Goal: Information Seeking & Learning: Learn about a topic

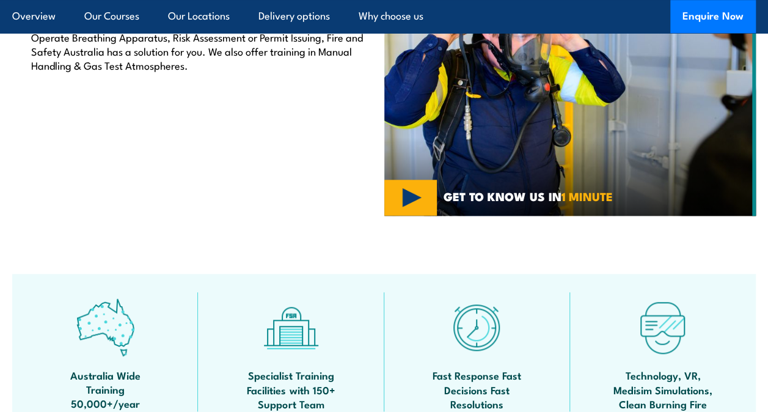
scroll to position [709, 0]
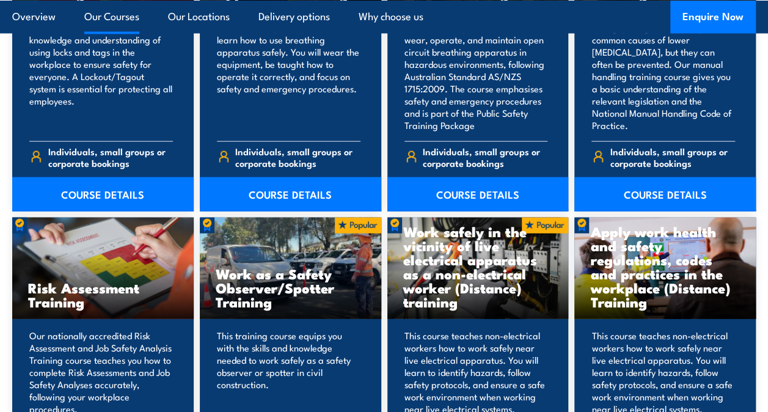
scroll to position [1420, 0]
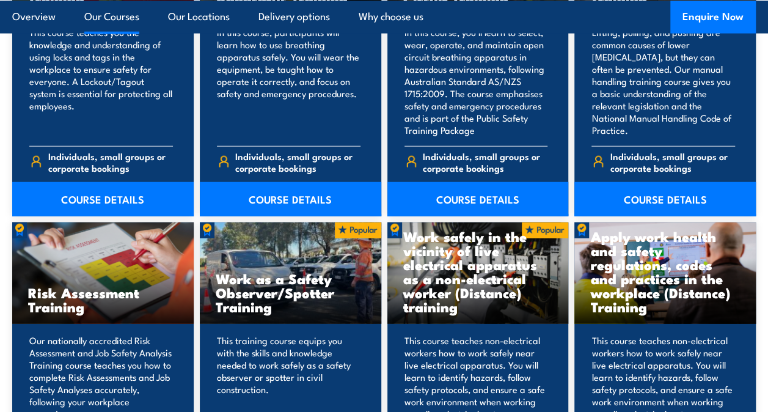
click at [136, 252] on div "Risk Assessment Training" at bounding box center [102, 272] width 181 height 101
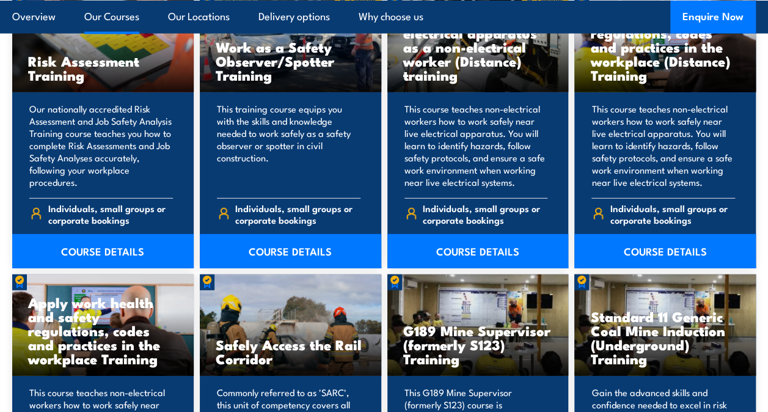
scroll to position [1681, 0]
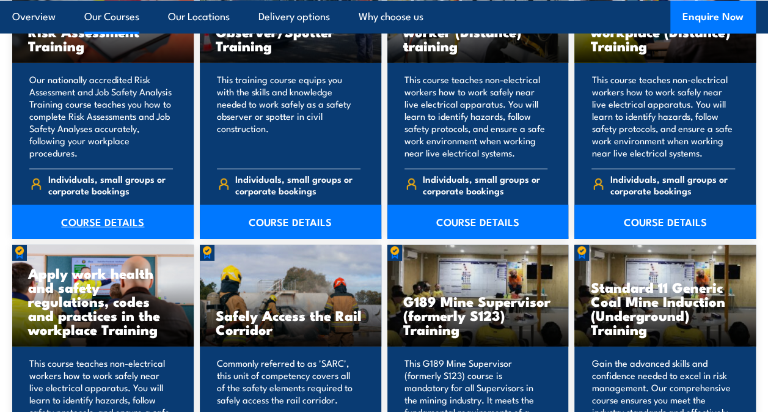
click at [93, 214] on link "COURSE DETAILS" at bounding box center [102, 222] width 181 height 34
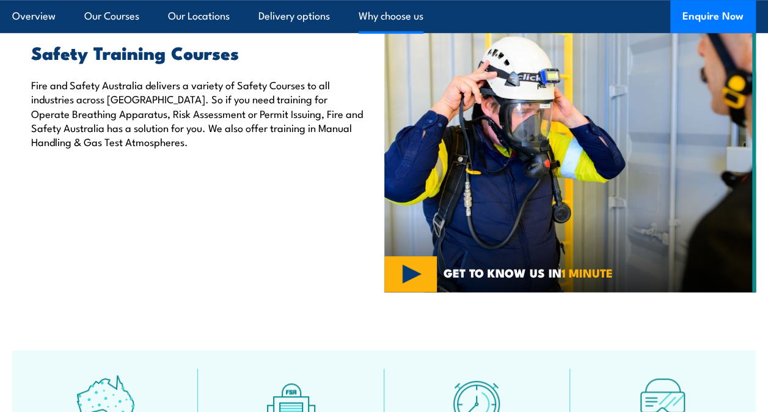
scroll to position [904, 0]
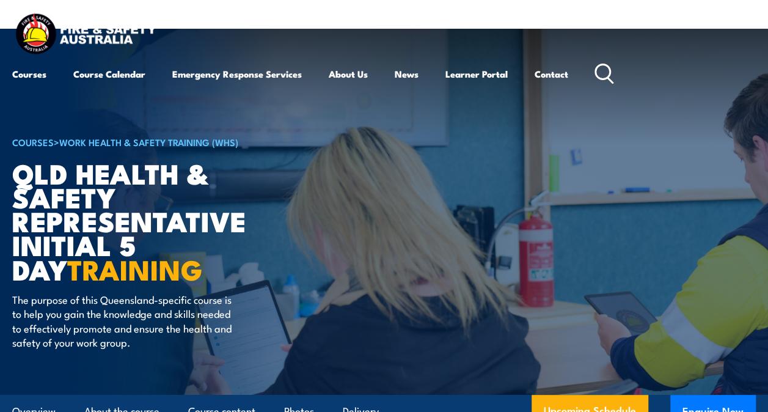
click at [80, 28] on img at bounding box center [85, 35] width 147 height 48
